Goal: Information Seeking & Learning: Learn about a topic

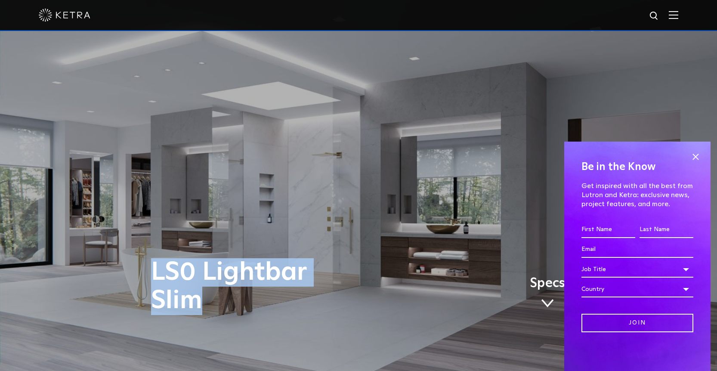
drag, startPoint x: 205, startPoint y: 299, endPoint x: 154, endPoint y: 276, distance: 56.8
click at [154, 276] on h1 "LS0 Lightbar Slim" at bounding box center [272, 286] width 243 height 57
copy h1 "LS0 Lightbar Slim"
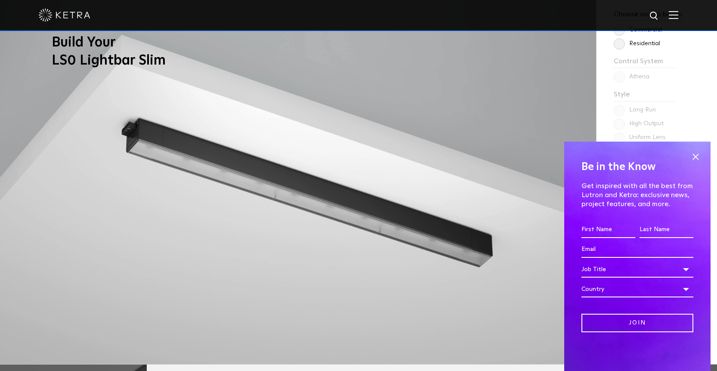
scroll to position [773, 0]
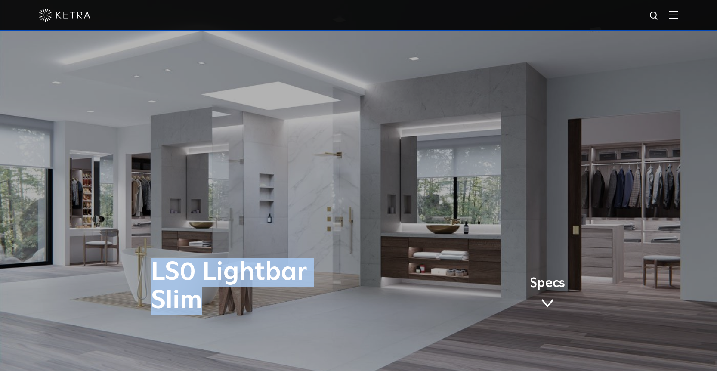
drag, startPoint x: 208, startPoint y: 303, endPoint x: 152, endPoint y: 270, distance: 64.6
click at [152, 270] on h1 "LS0 Lightbar Slim" at bounding box center [272, 286] width 243 height 57
copy h1 "LS0 Lightbar Slim"
